Goal: Task Accomplishment & Management: Manage account settings

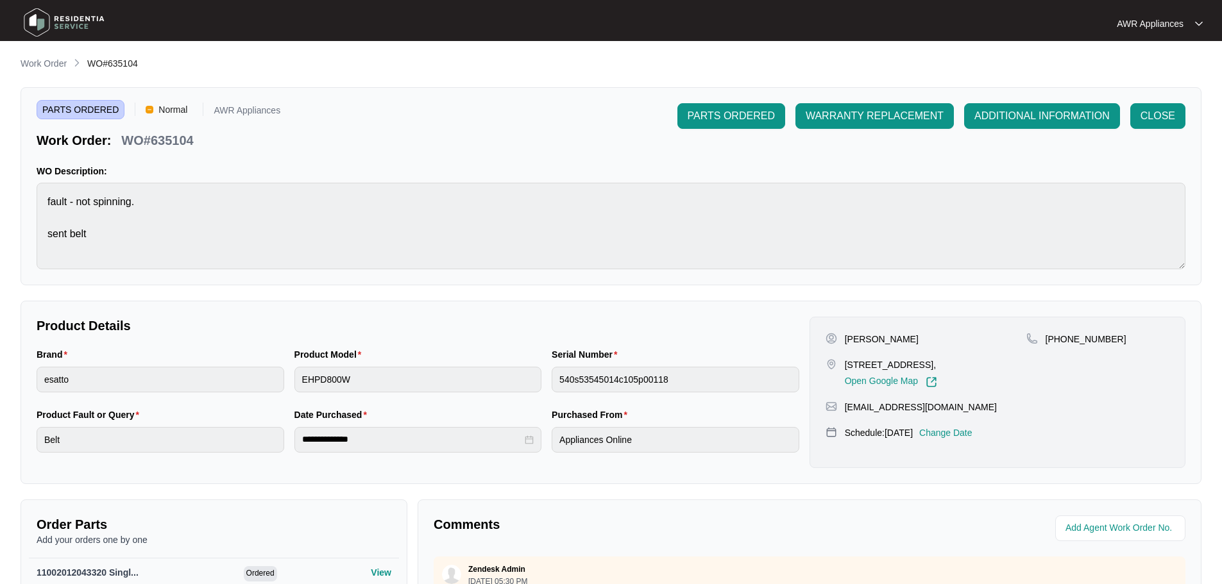
click at [30, 20] on img at bounding box center [64, 22] width 90 height 38
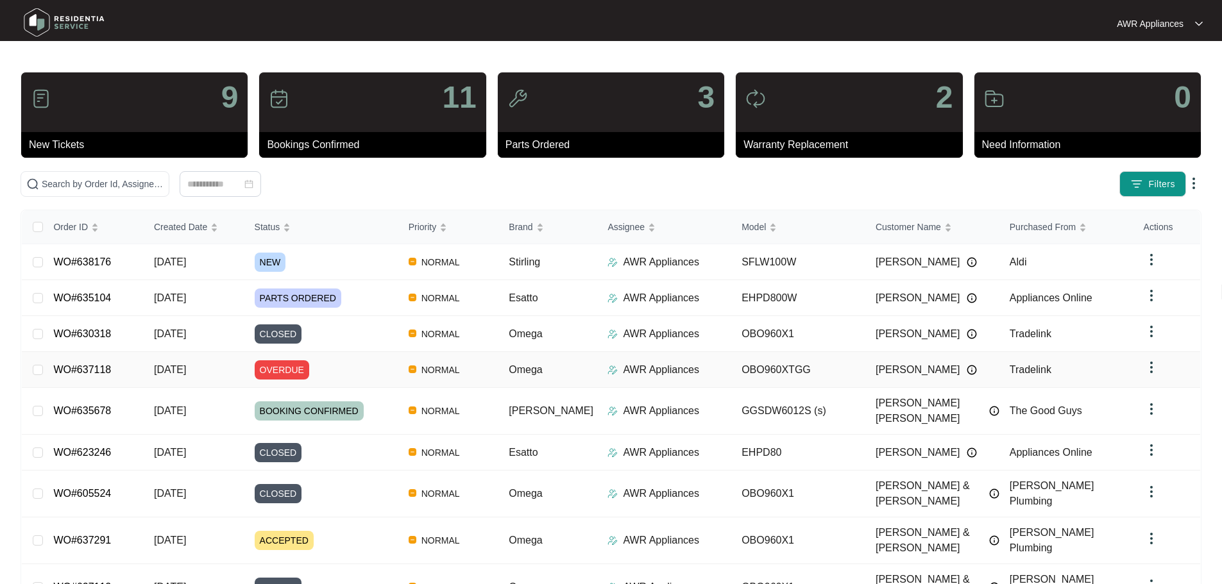
click at [183, 366] on span "[DATE]" at bounding box center [170, 369] width 32 height 11
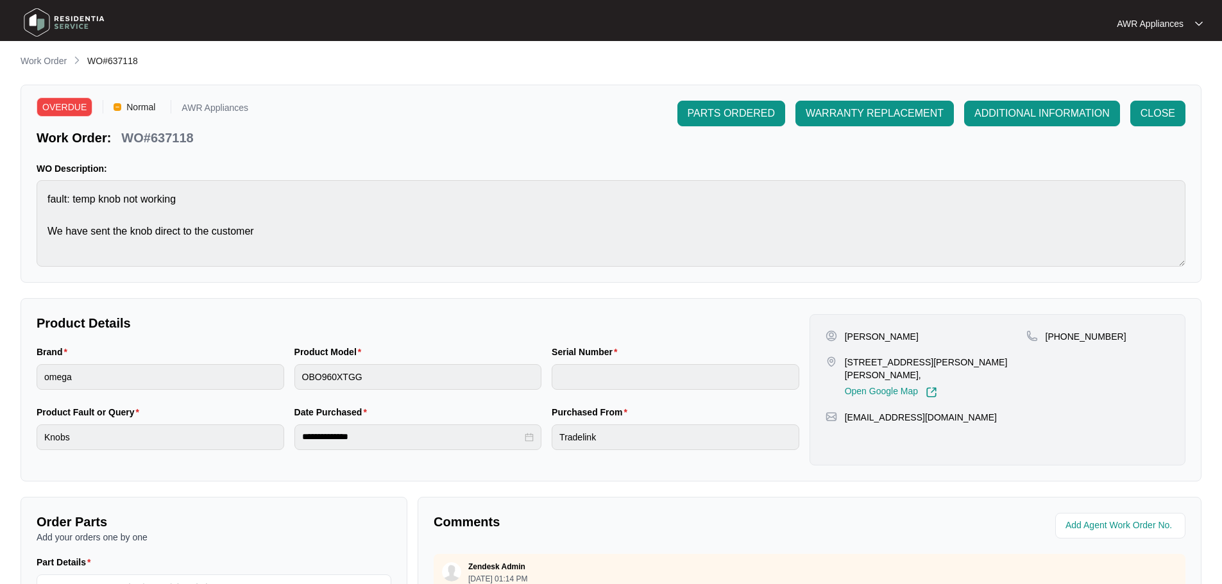
scroll to position [267, 0]
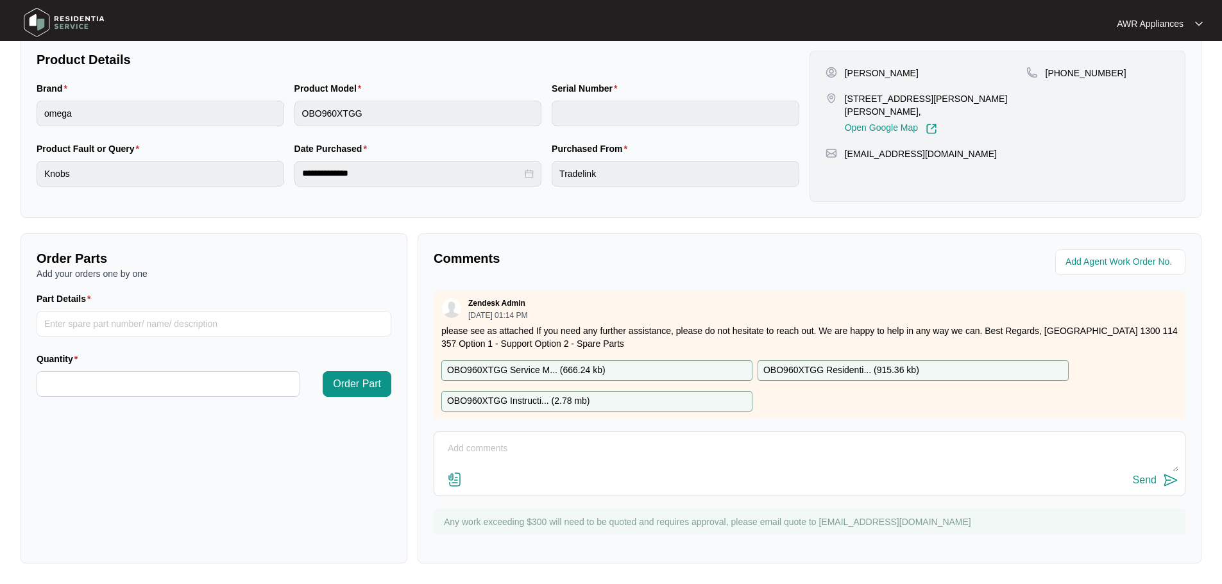
click at [500, 441] on textarea at bounding box center [810, 455] width 738 height 33
type textarea "W"
click at [42, 15] on img at bounding box center [64, 22] width 90 height 38
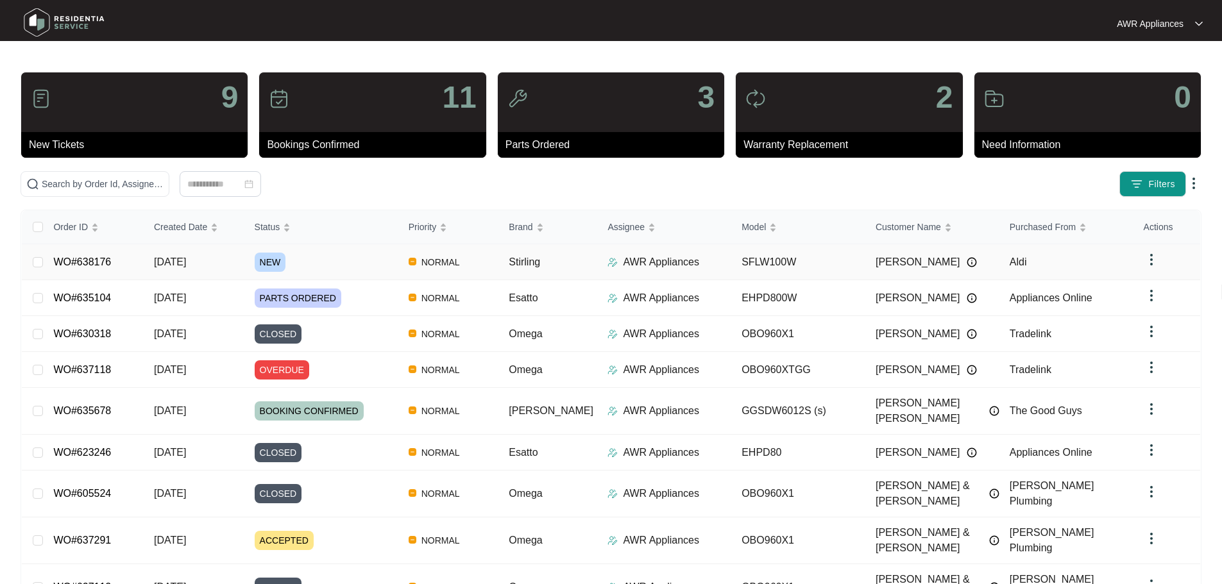
click at [149, 264] on td "[DATE]" at bounding box center [194, 262] width 101 height 36
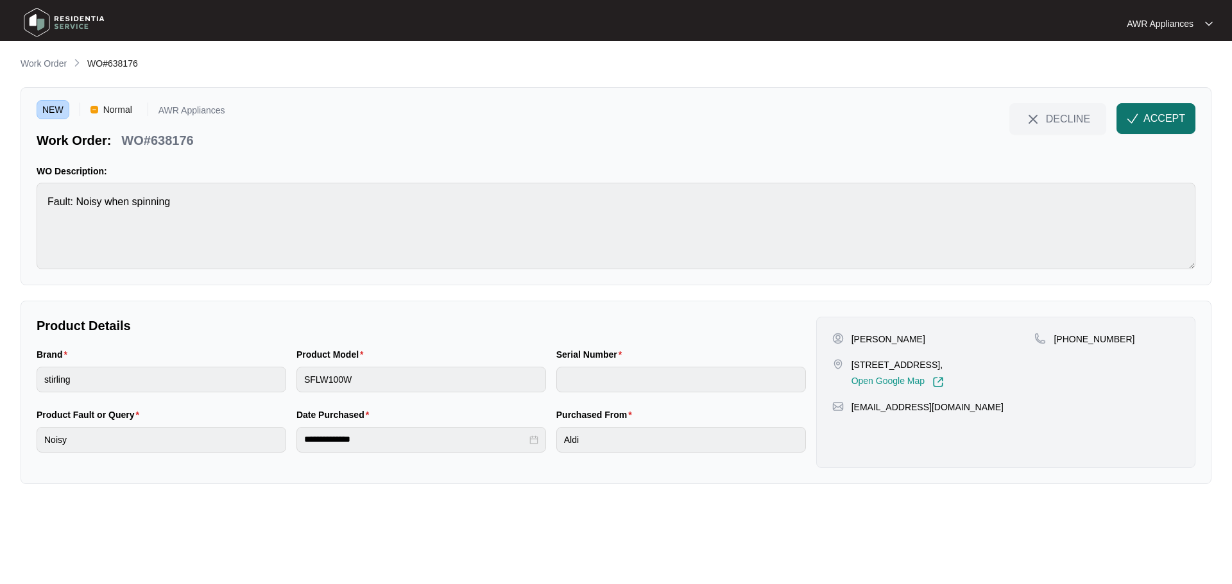
click at [1168, 117] on span "ACCEPT" at bounding box center [1164, 118] width 42 height 15
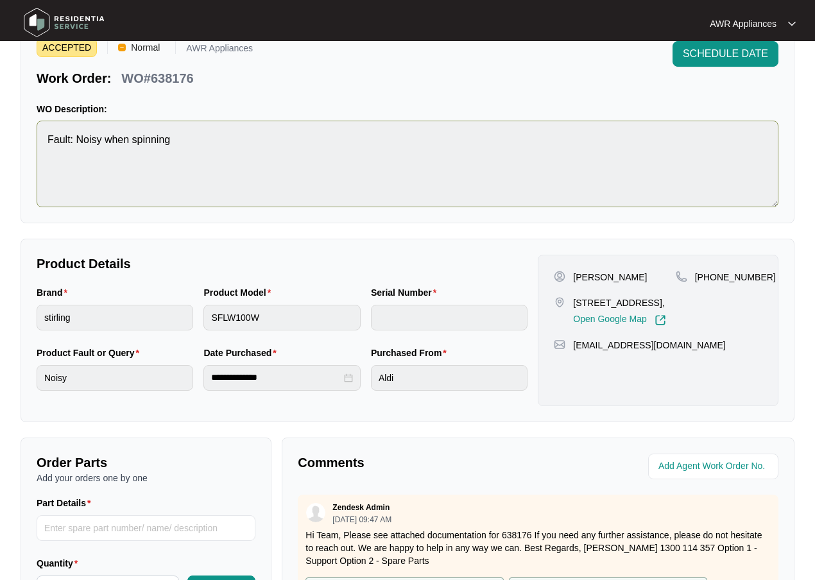
scroll to position [64, 0]
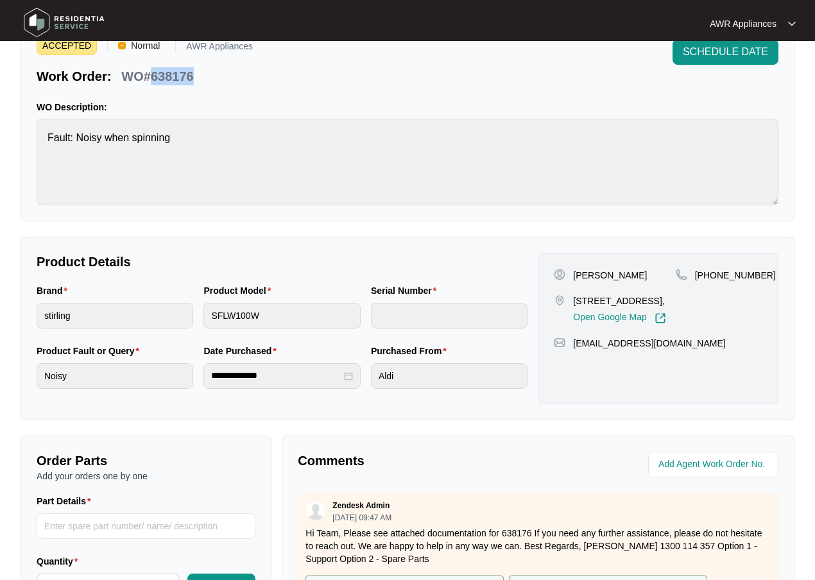
drag, startPoint x: 150, startPoint y: 73, endPoint x: 194, endPoint y: 72, distance: 43.6
click at [194, 72] on div "WO#638176" at bounding box center [157, 74] width 82 height 22
copy p "638176"
drag, startPoint x: 569, startPoint y: 356, endPoint x: 672, endPoint y: 353, distance: 103.3
click at [672, 350] on div "[EMAIL_ADDRESS][DOMAIN_NAME]" at bounding box center [658, 343] width 209 height 13
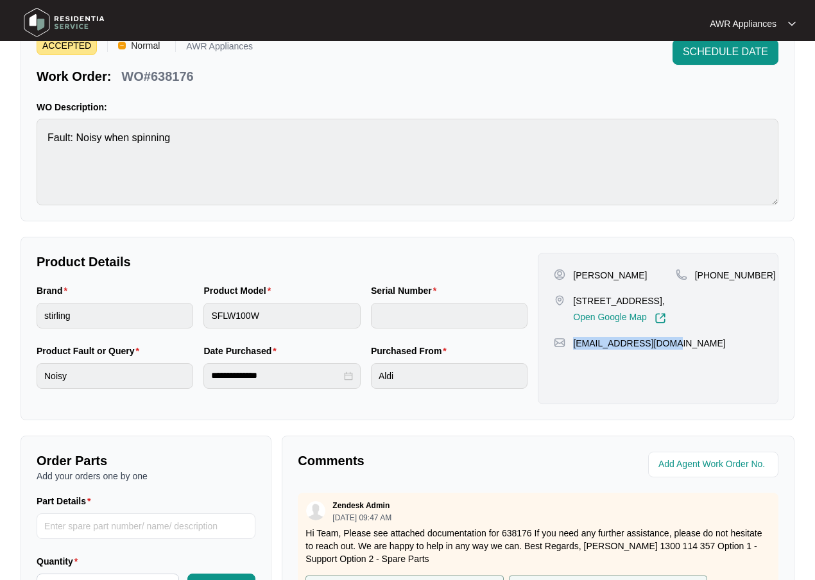
copy p "[EMAIL_ADDRESS][DOMAIN_NAME]"
drag, startPoint x: 708, startPoint y: 276, endPoint x: 759, endPoint y: 266, distance: 52.3
click at [759, 266] on div "[PERSON_NAME] [STREET_ADDRESS], Open Google Map [PHONE_NUMBER] [EMAIL_ADDRESS][…" at bounding box center [658, 328] width 241 height 151
copy p "431901934"
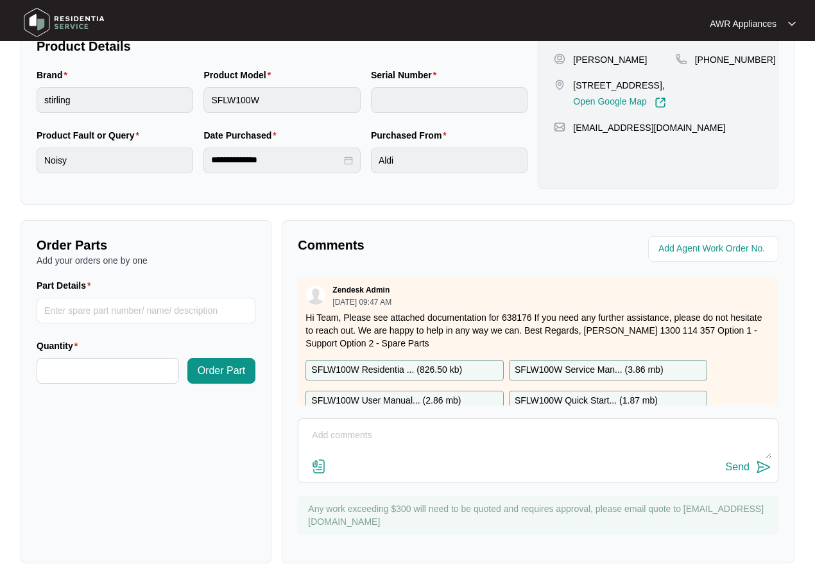
scroll to position [284, 0]
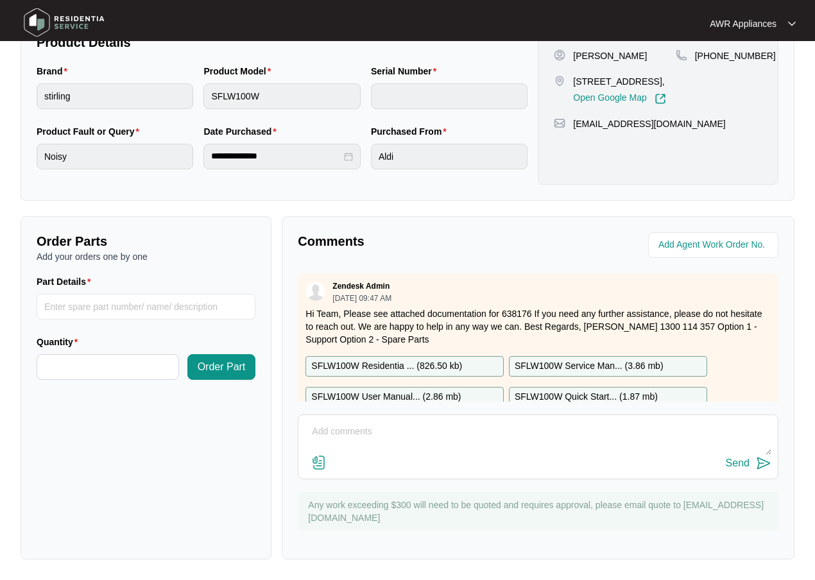
click at [375, 429] on textarea at bounding box center [538, 438] width 466 height 33
type textarea "Hi Team, something wrong with this phone number?"
click at [737, 464] on div "Send" at bounding box center [738, 463] width 24 height 12
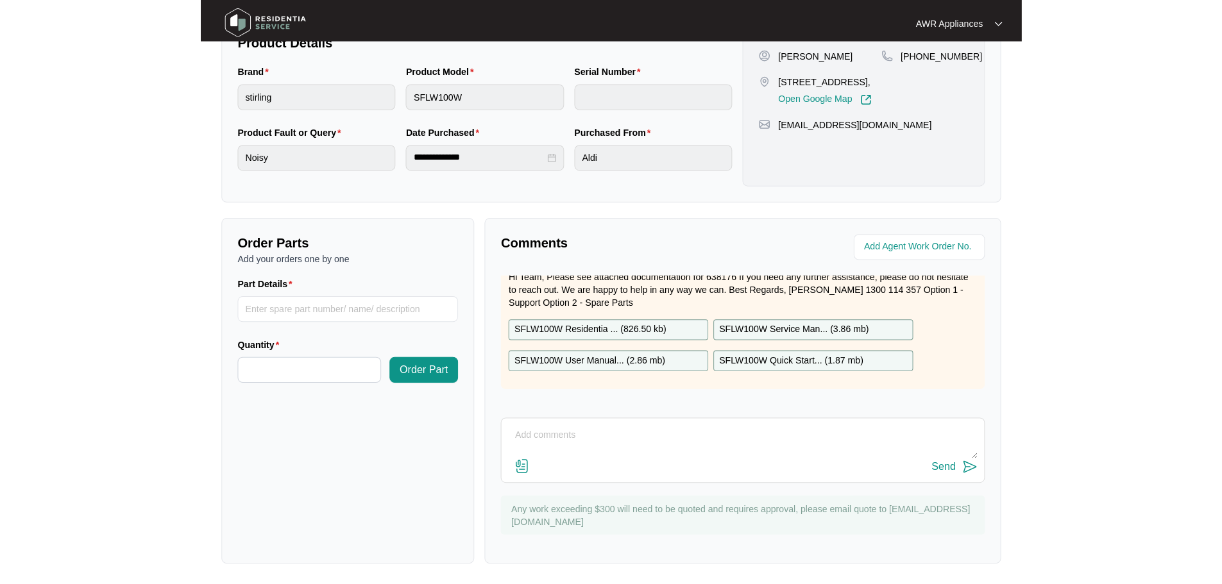
scroll to position [267, 0]
